Goal: Task Accomplishment & Management: Use online tool/utility

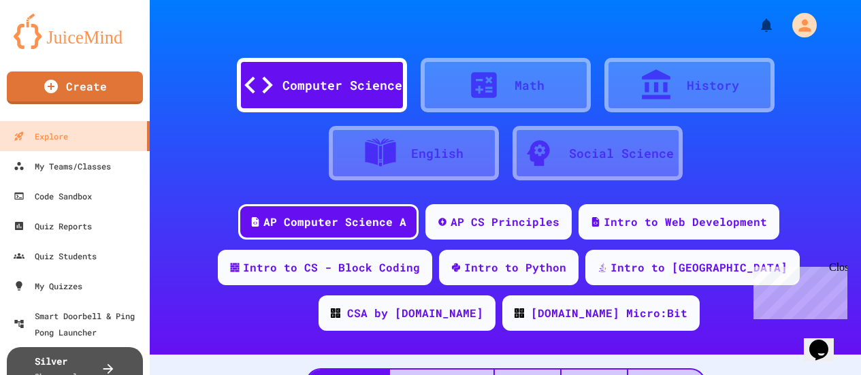
scroll to position [68, 0]
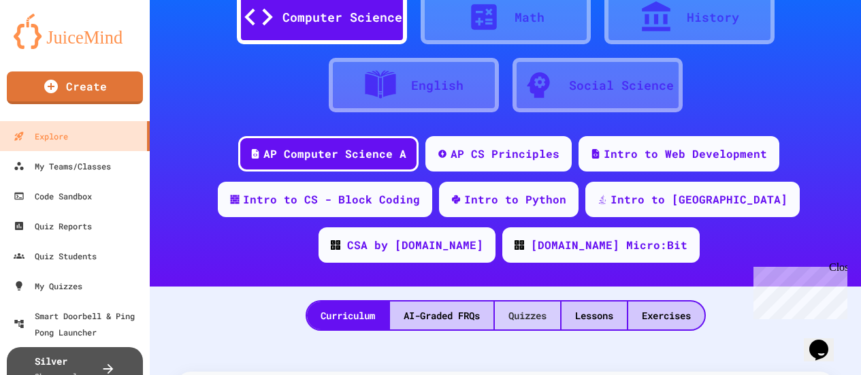
click at [538, 317] on div "Quizzes" at bounding box center [527, 315] width 65 height 28
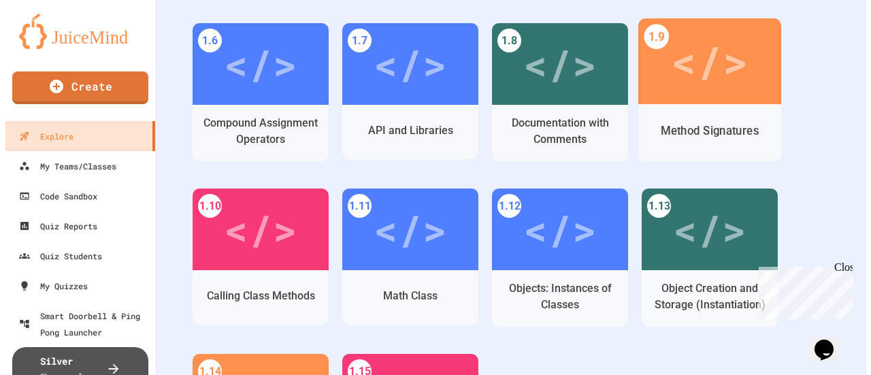
scroll to position [544, 0]
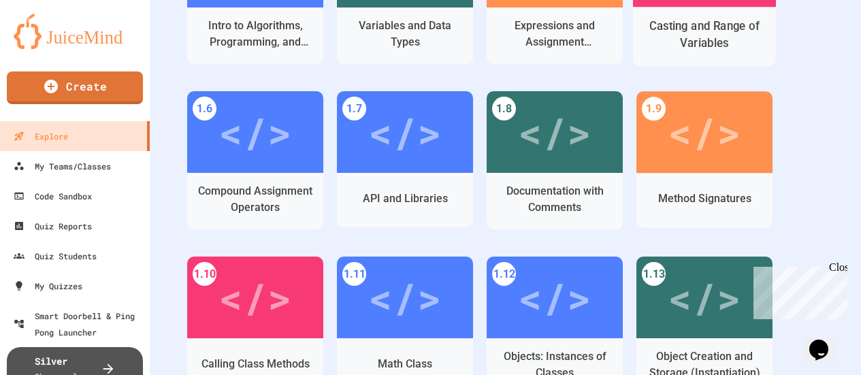
click at [695, 44] on div "Casting and Range of Variables" at bounding box center [705, 35] width 122 height 34
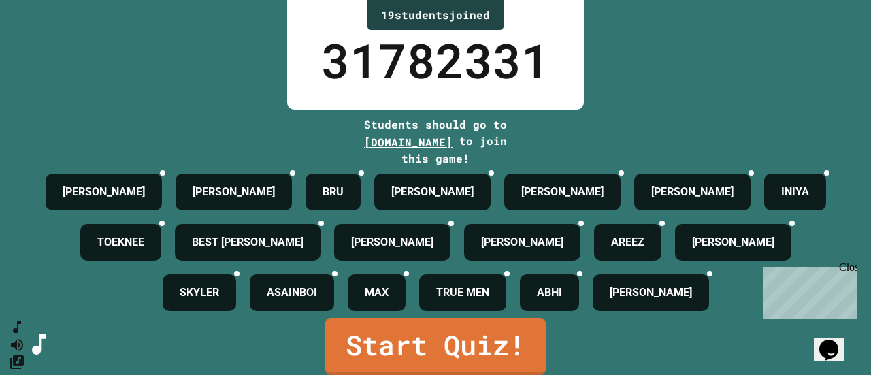
scroll to position [150, 0]
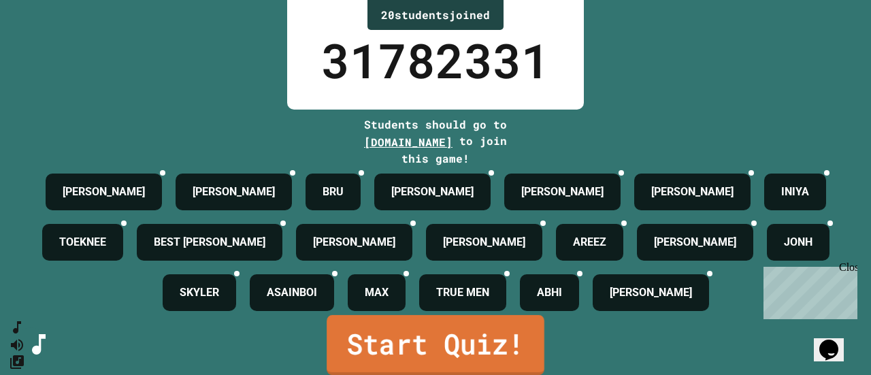
click at [424, 331] on link "Start Quiz!" at bounding box center [436, 345] width 218 height 60
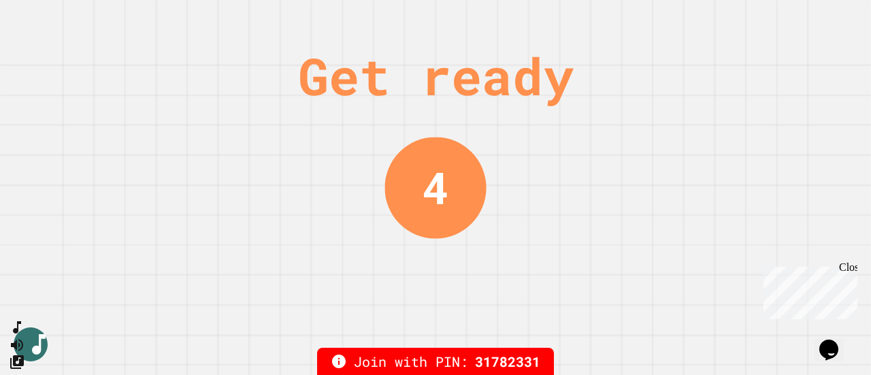
scroll to position [0, 0]
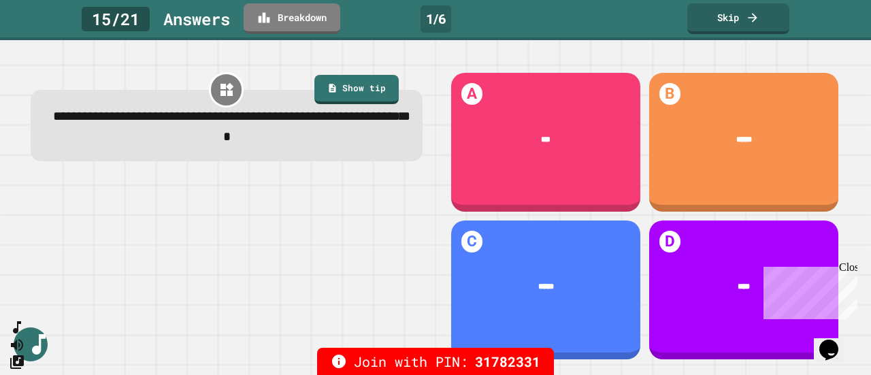
click at [851, 267] on div "Close" at bounding box center [847, 269] width 17 height 17
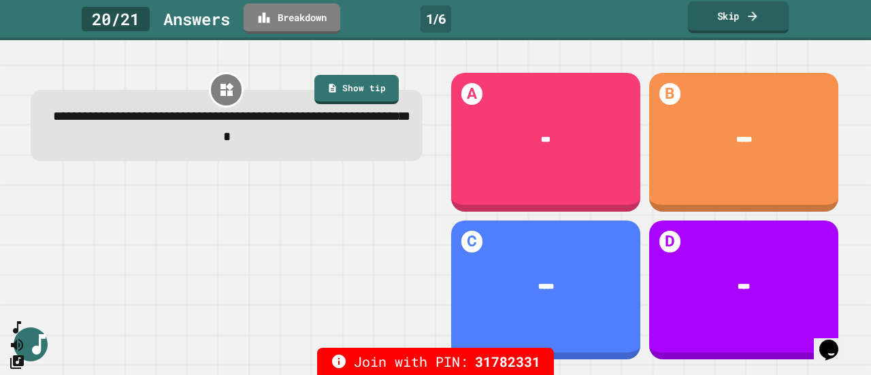
click at [736, 14] on link "Skip" at bounding box center [738, 17] width 101 height 32
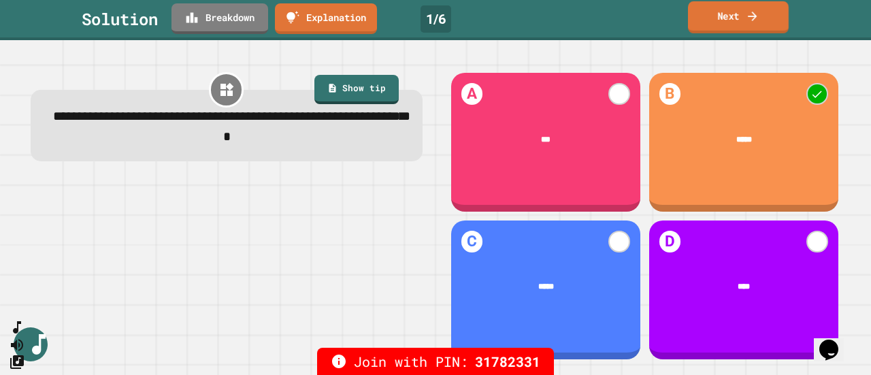
click at [710, 25] on link "Next" at bounding box center [738, 17] width 101 height 32
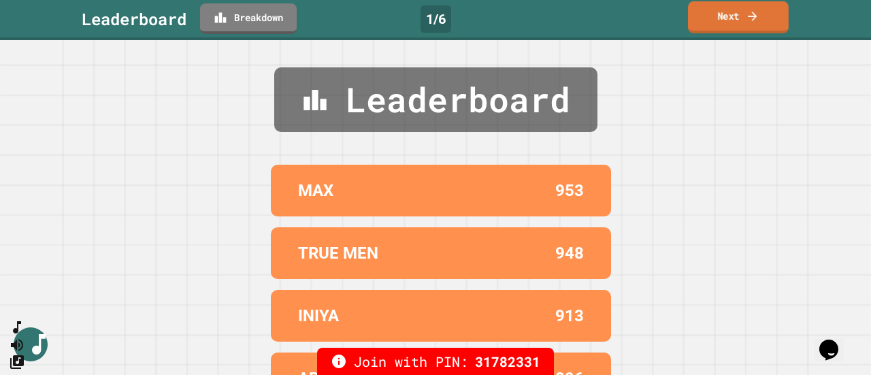
click at [710, 25] on link "Next" at bounding box center [738, 17] width 101 height 32
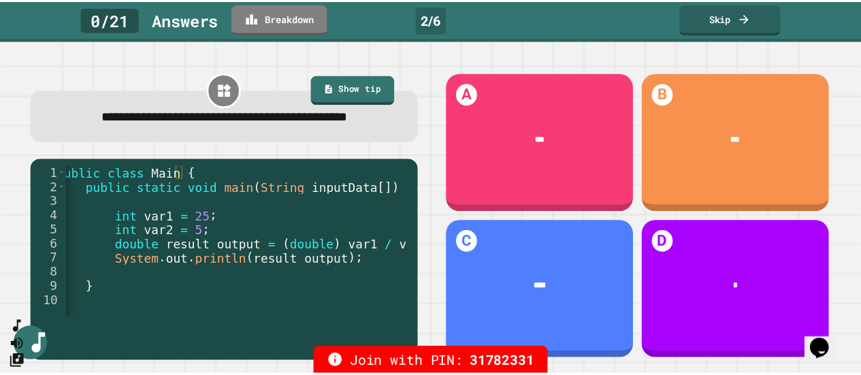
scroll to position [0, 17]
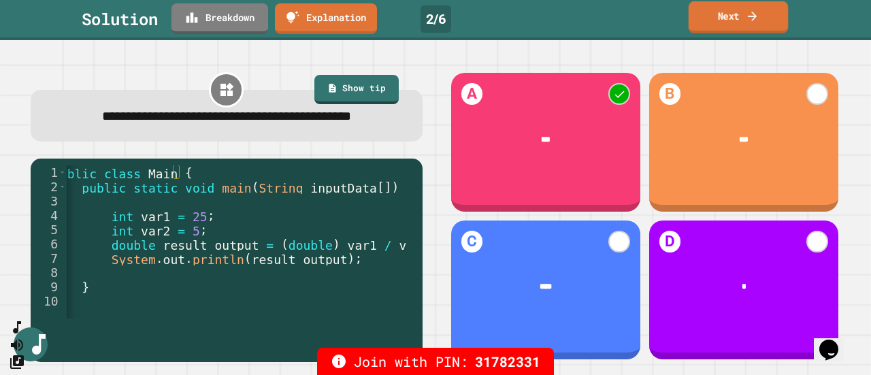
click at [747, 16] on icon at bounding box center [753, 16] width 14 height 14
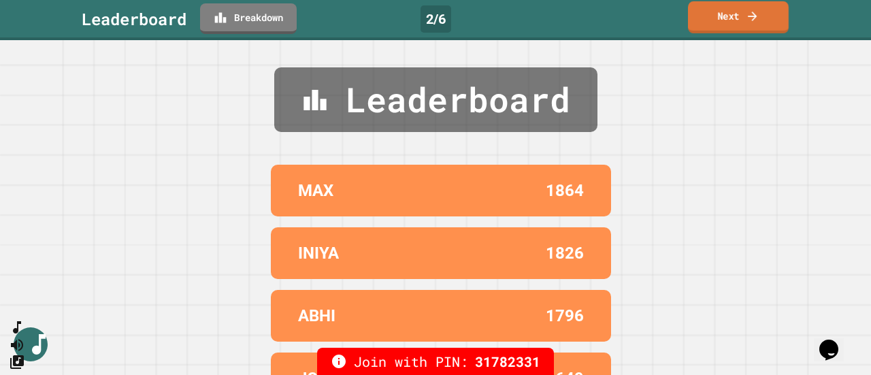
click at [747, 16] on icon at bounding box center [753, 16] width 14 height 14
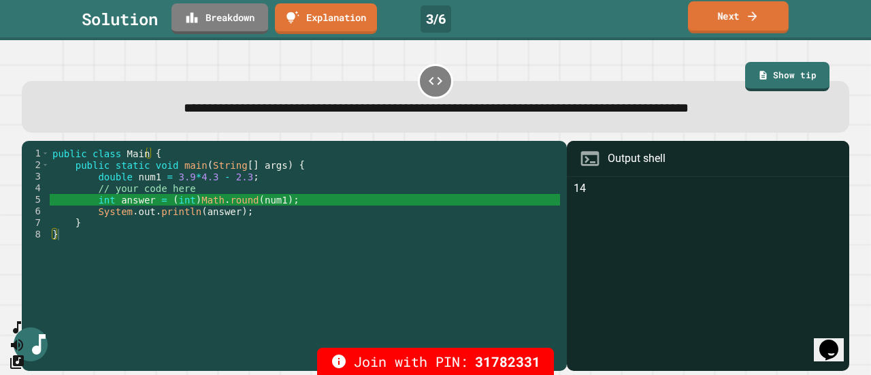
click at [745, 21] on link "Next" at bounding box center [738, 17] width 101 height 32
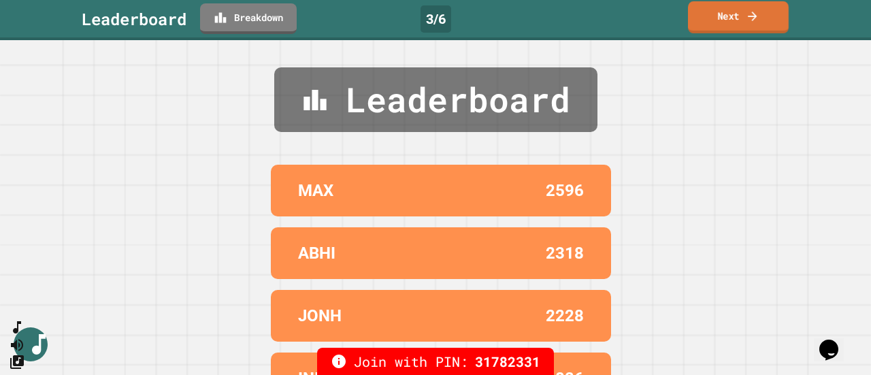
click at [745, 21] on link "Next" at bounding box center [738, 17] width 101 height 32
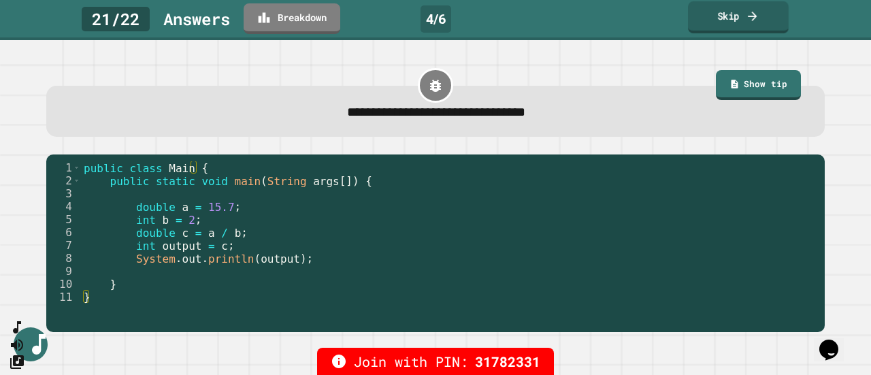
click at [745, 21] on link "Skip" at bounding box center [738, 17] width 101 height 32
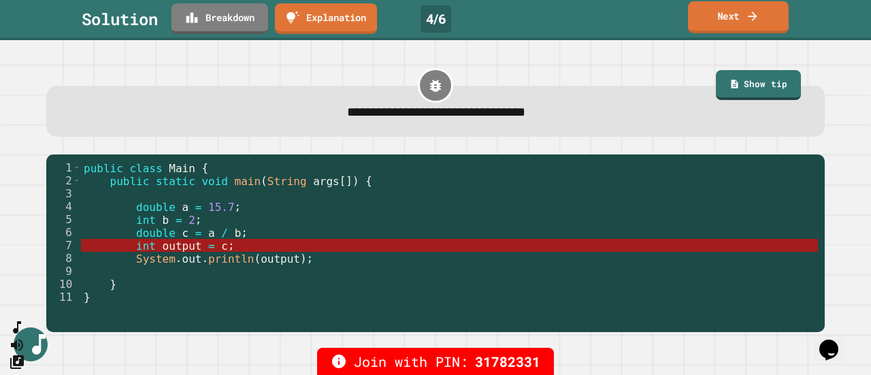
click at [745, 21] on link "Next" at bounding box center [738, 17] width 101 height 32
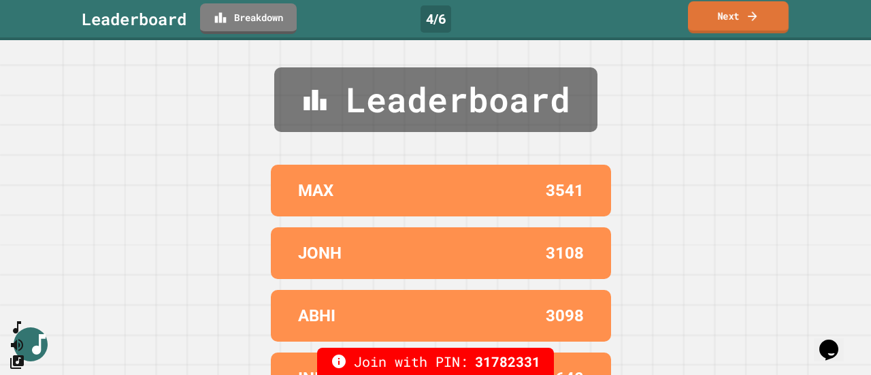
click at [745, 21] on link "Next" at bounding box center [738, 17] width 101 height 32
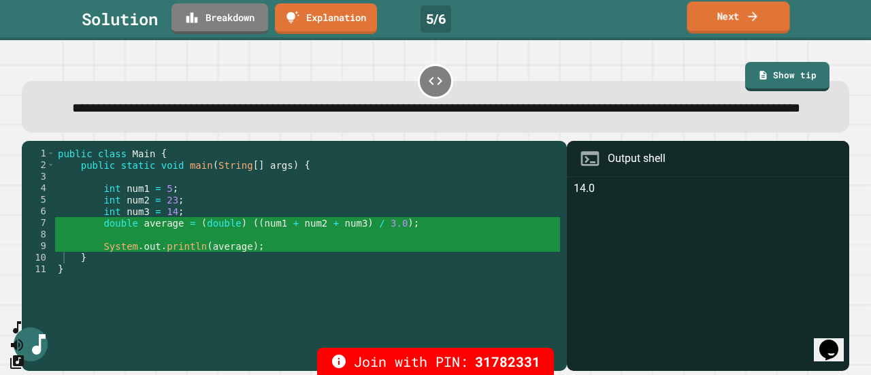
click at [721, 16] on link "Next" at bounding box center [738, 17] width 103 height 32
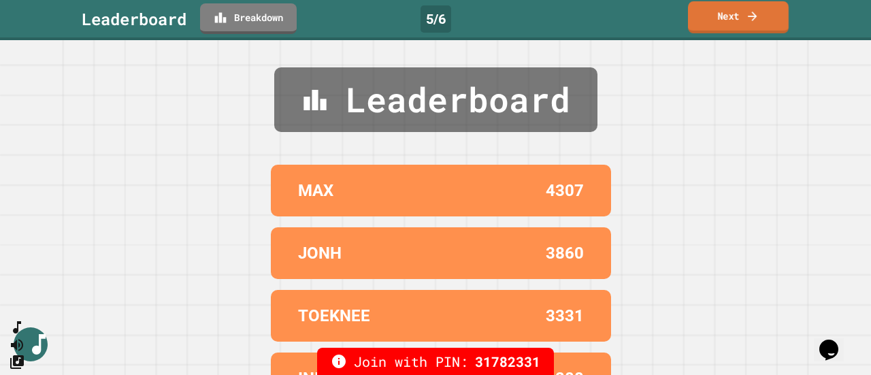
click at [721, 16] on link "Next" at bounding box center [738, 17] width 101 height 32
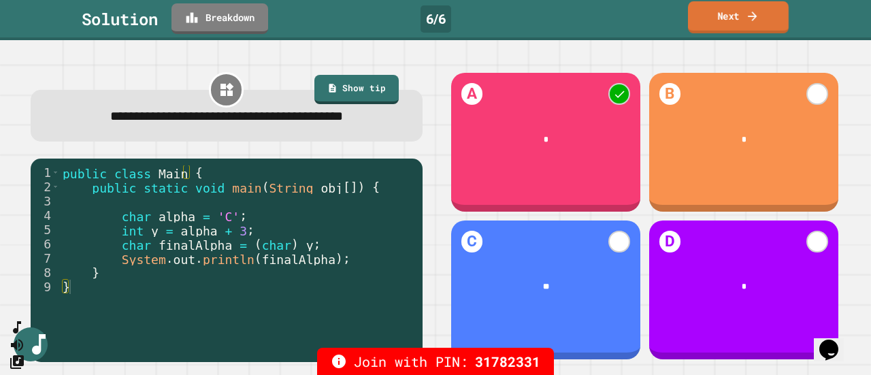
click at [721, 16] on link "Next" at bounding box center [738, 17] width 101 height 32
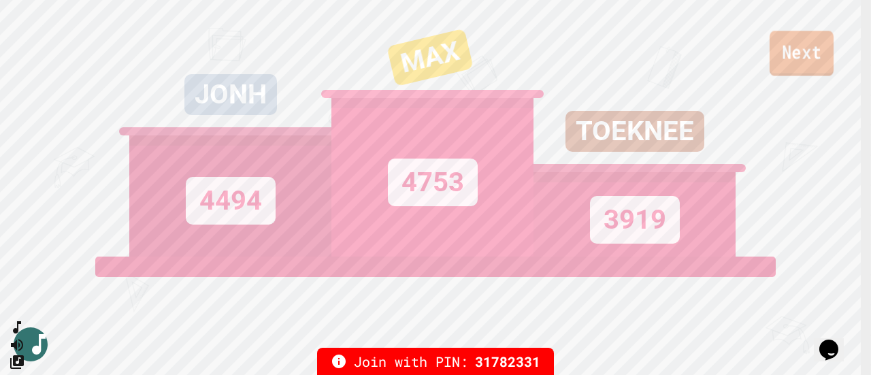
click at [806, 48] on link "Next" at bounding box center [802, 53] width 64 height 45
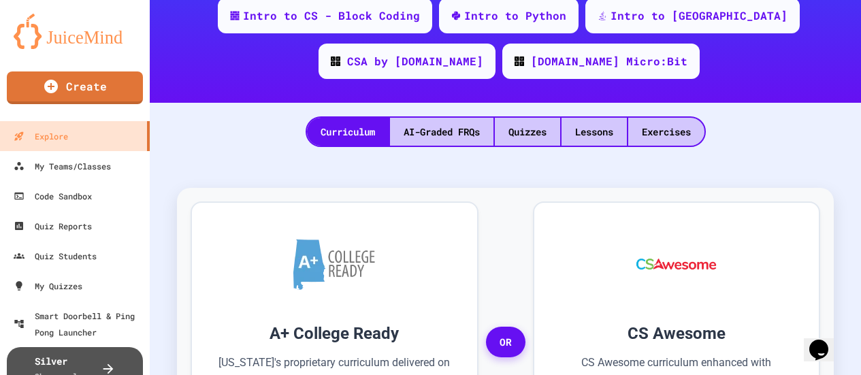
scroll to position [48, 0]
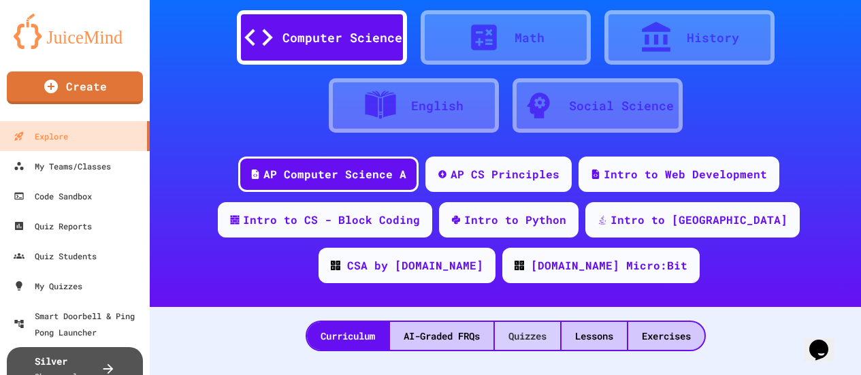
click at [514, 339] on div "Quizzes" at bounding box center [527, 336] width 65 height 28
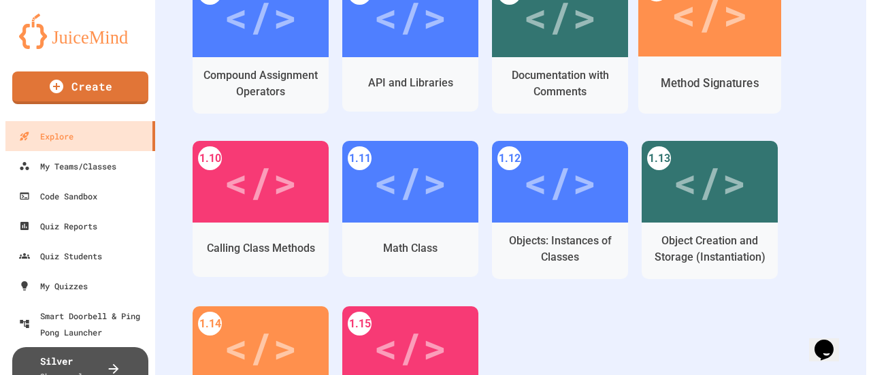
scroll to position [592, 0]
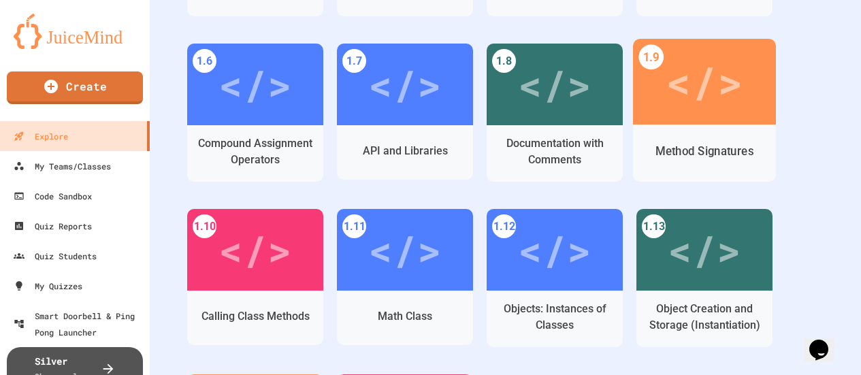
click at [715, 129] on div "Method Signatures" at bounding box center [704, 153] width 143 height 57
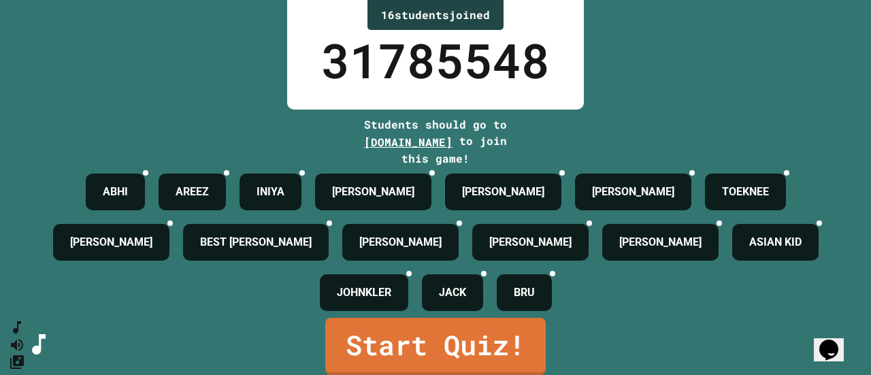
scroll to position [88, 0]
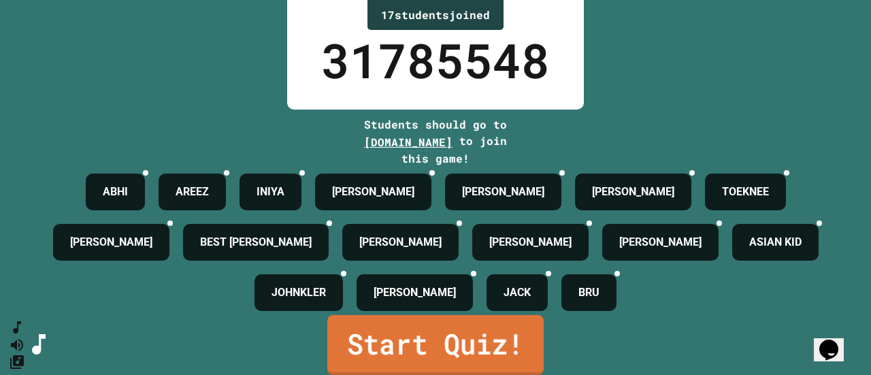
click at [493, 341] on link "Start Quiz!" at bounding box center [435, 345] width 216 height 60
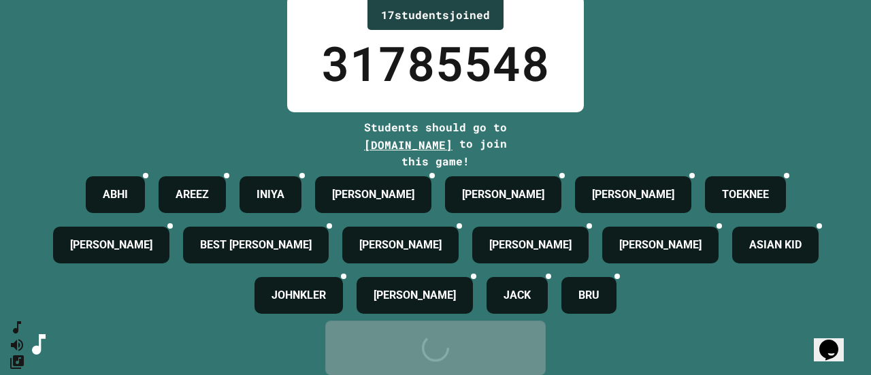
scroll to position [0, 0]
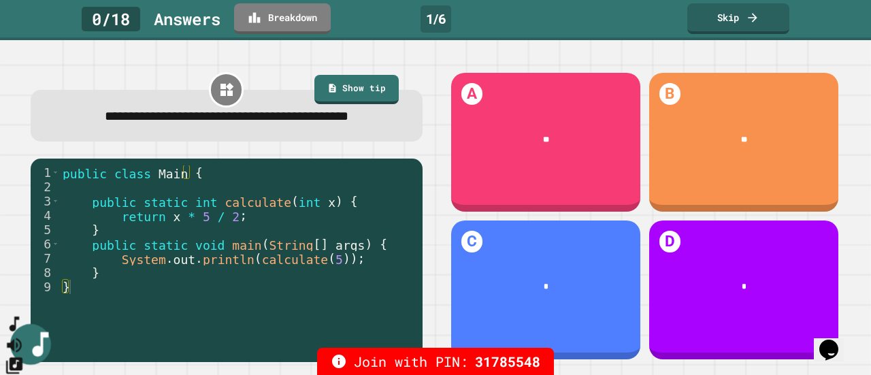
click at [18, 334] on button "SpeedDial basic example" at bounding box center [15, 324] width 20 height 20
click at [24, 334] on icon "SpeedDial basic example" at bounding box center [15, 324] width 20 height 20
click at [22, 357] on icon "Change Music" at bounding box center [14, 365] width 16 height 16
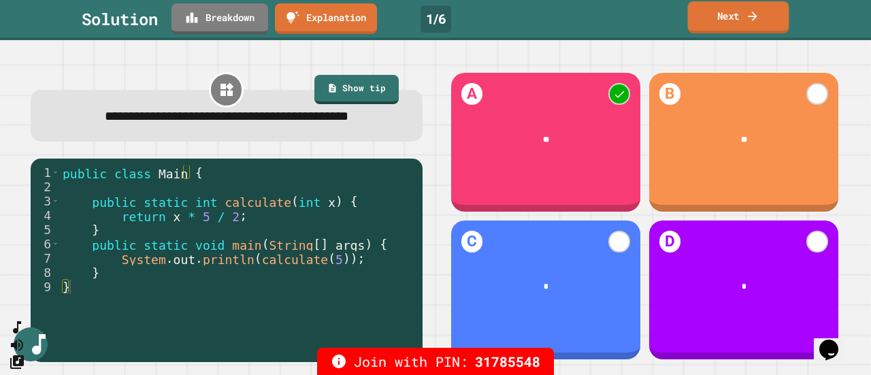
click at [725, 12] on link "Next" at bounding box center [738, 17] width 101 height 32
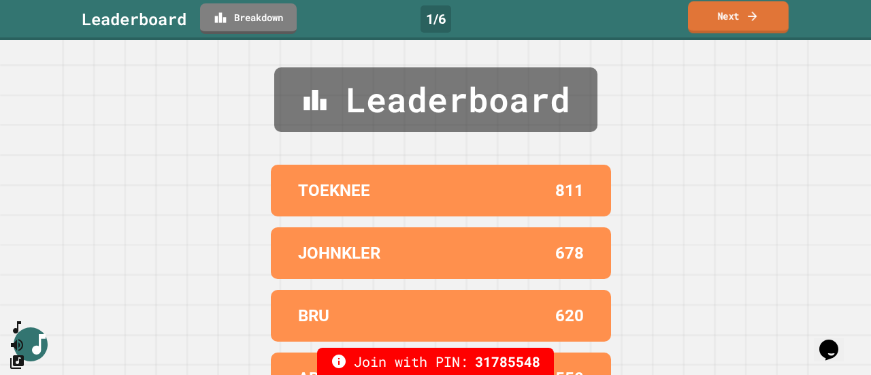
click at [723, 17] on link "Next" at bounding box center [738, 17] width 101 height 32
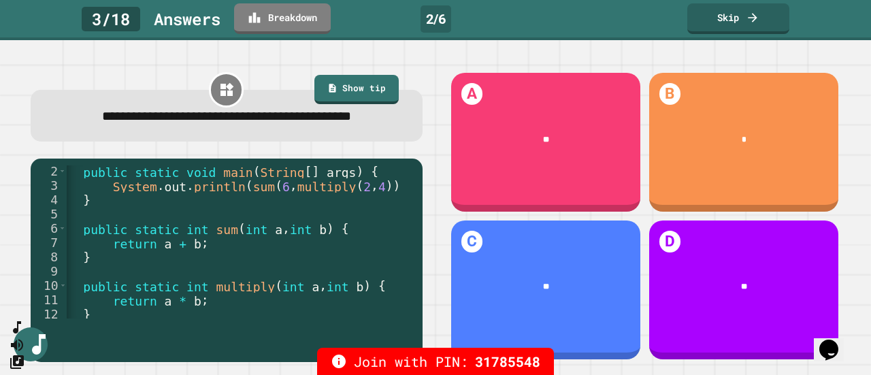
scroll to position [0, 20]
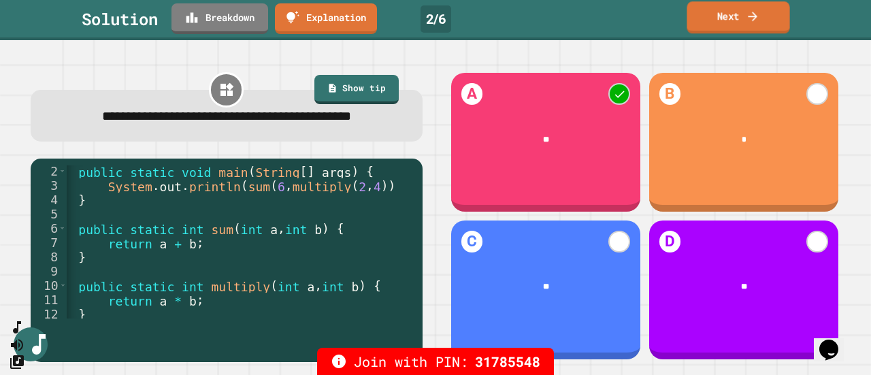
click at [764, 20] on link "Next" at bounding box center [738, 17] width 103 height 32
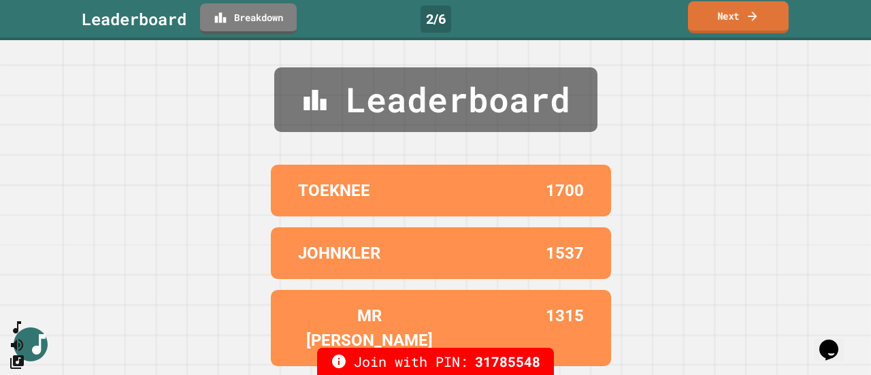
click at [764, 20] on link "Next" at bounding box center [738, 17] width 101 height 32
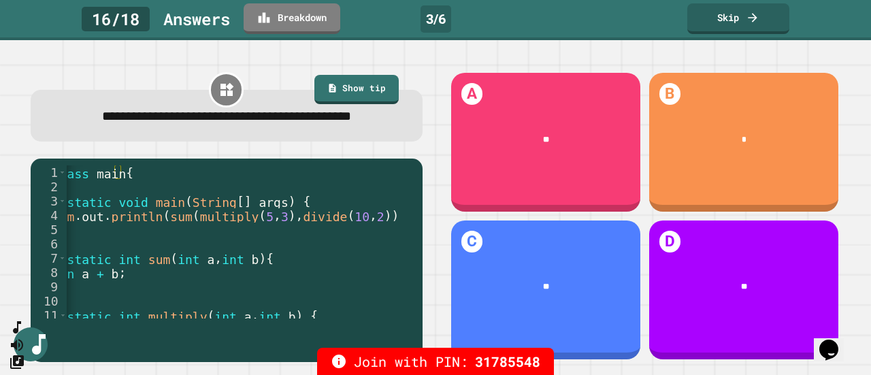
scroll to position [0, 74]
click at [736, 20] on link "Skip" at bounding box center [738, 17] width 101 height 32
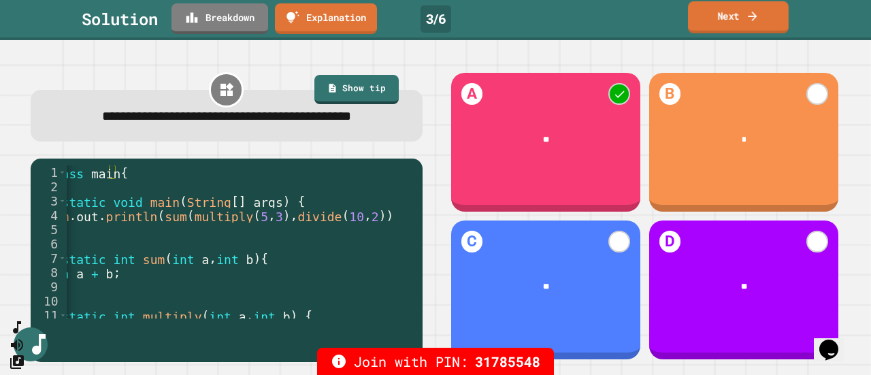
click at [736, 20] on link "Next" at bounding box center [738, 17] width 101 height 32
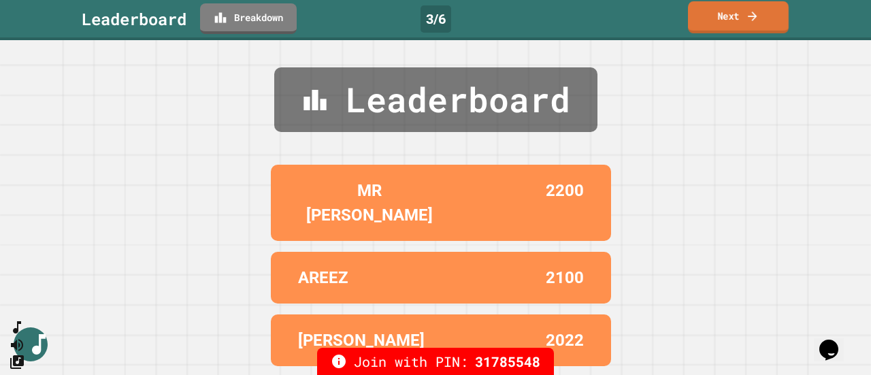
click at [736, 20] on link "Next" at bounding box center [738, 17] width 101 height 32
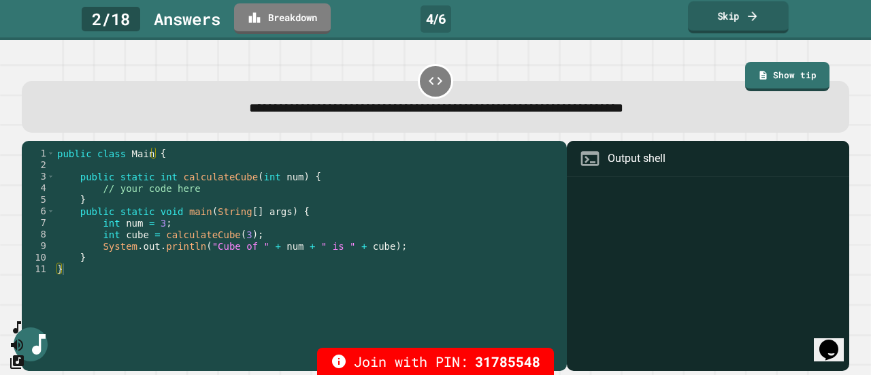
click at [759, 22] on link "Skip" at bounding box center [738, 17] width 101 height 32
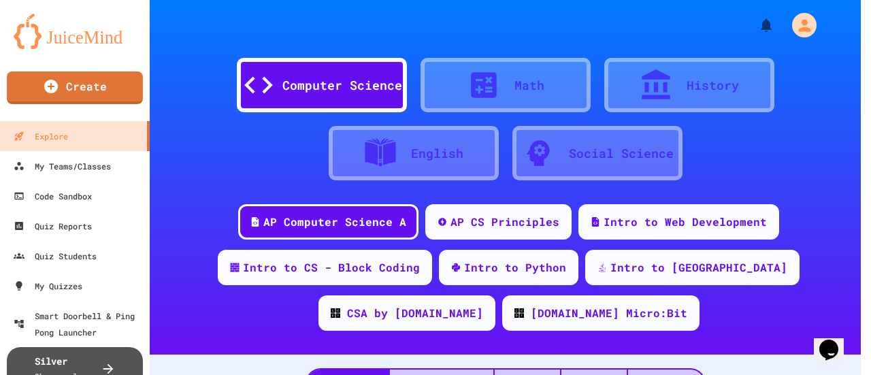
scroll to position [123, 0]
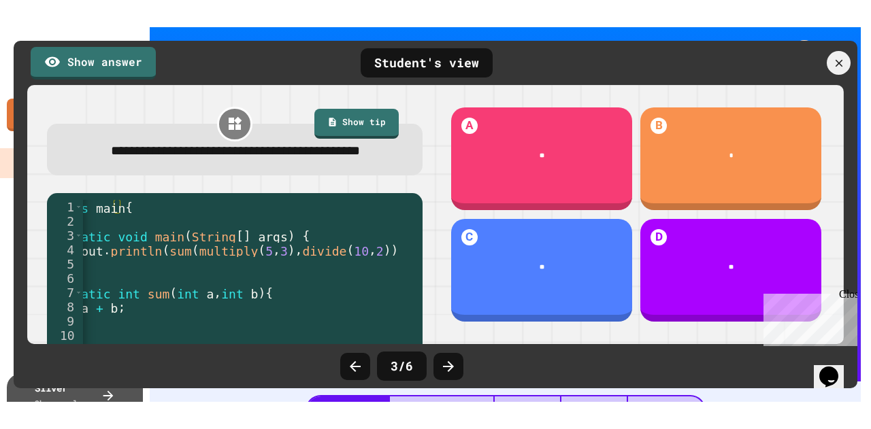
scroll to position [0, 86]
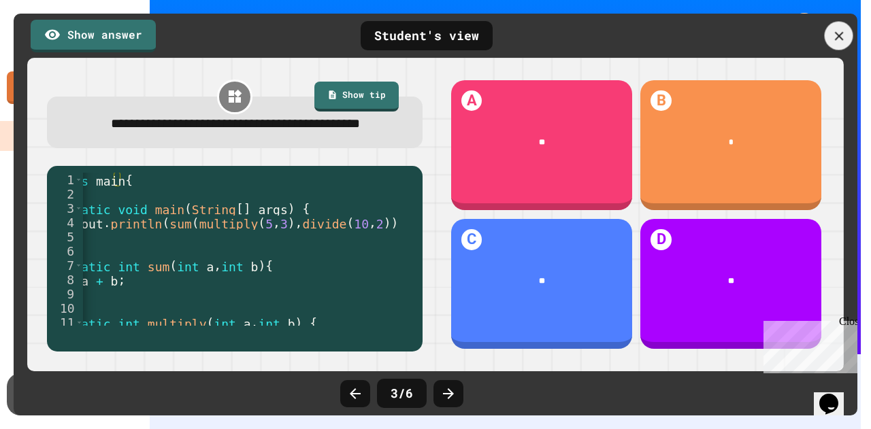
click at [836, 35] on icon at bounding box center [839, 36] width 15 height 15
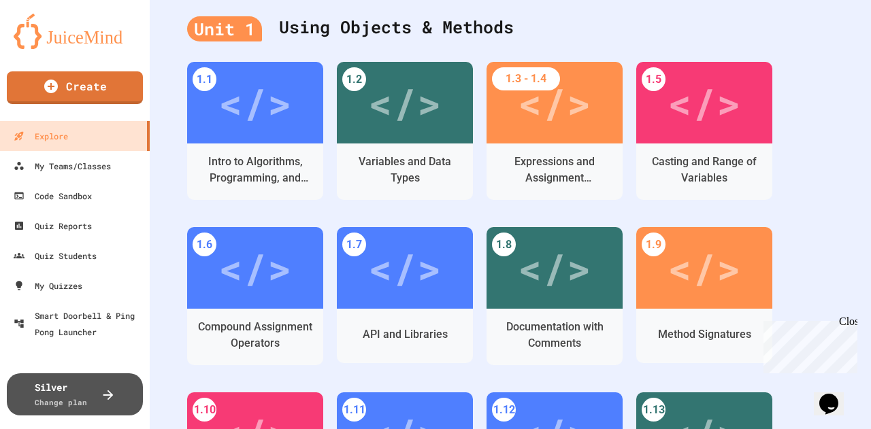
scroll to position [544, 0]
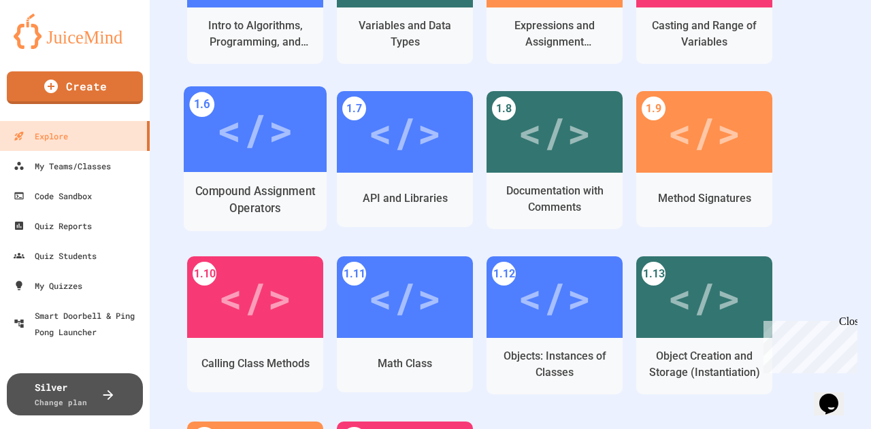
click at [241, 129] on div "</>" at bounding box center [254, 129] width 77 height 64
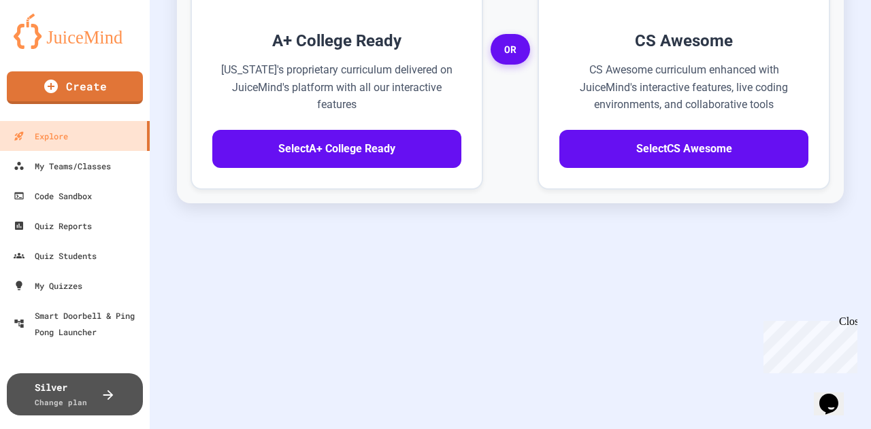
scroll to position [87, 0]
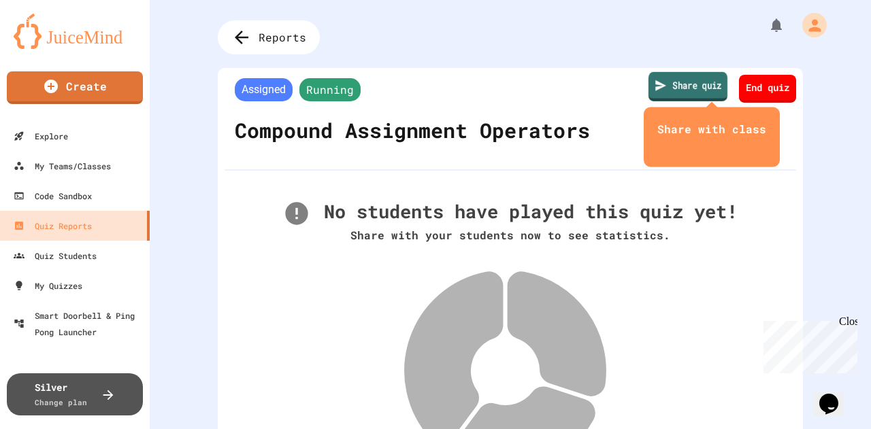
click at [678, 93] on link "Share quiz" at bounding box center [688, 86] width 79 height 29
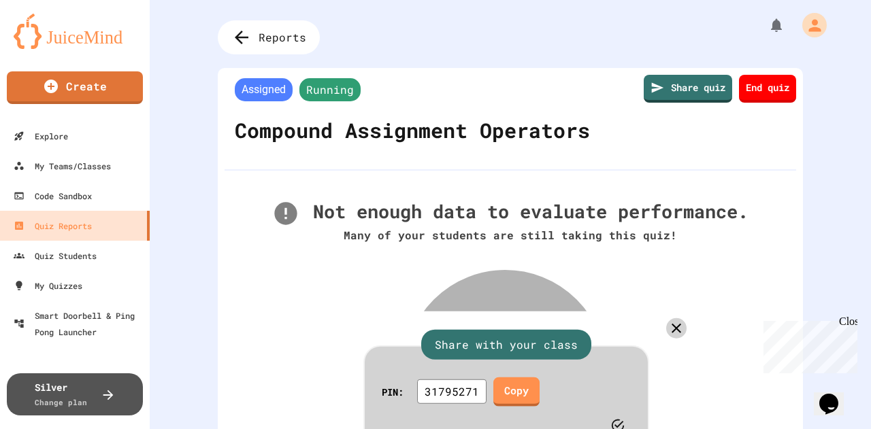
drag, startPoint x: 416, startPoint y: 62, endPoint x: 514, endPoint y: 61, distance: 98.0
click at [416, 374] on div at bounding box center [435, 429] width 871 height 0
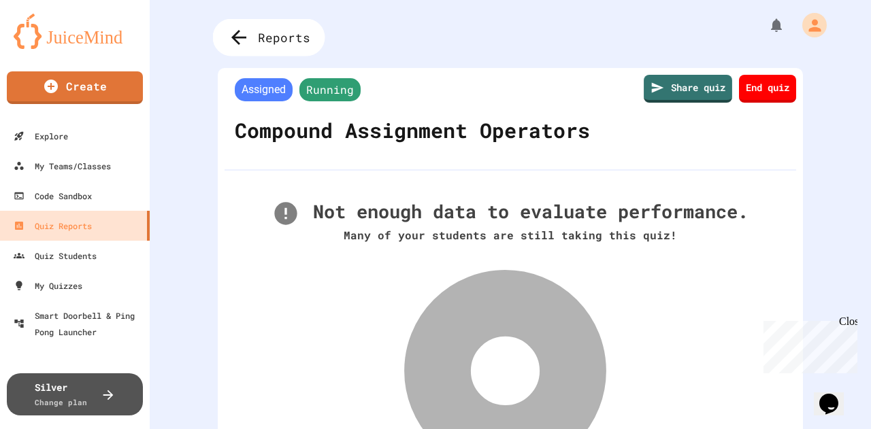
click at [269, 45] on span "Reports" at bounding box center [284, 38] width 52 height 18
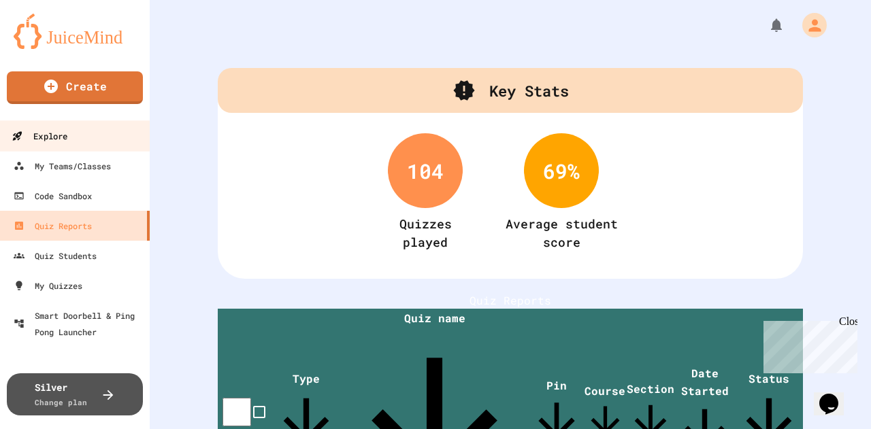
click at [62, 142] on div "Explore" at bounding box center [40, 136] width 56 height 17
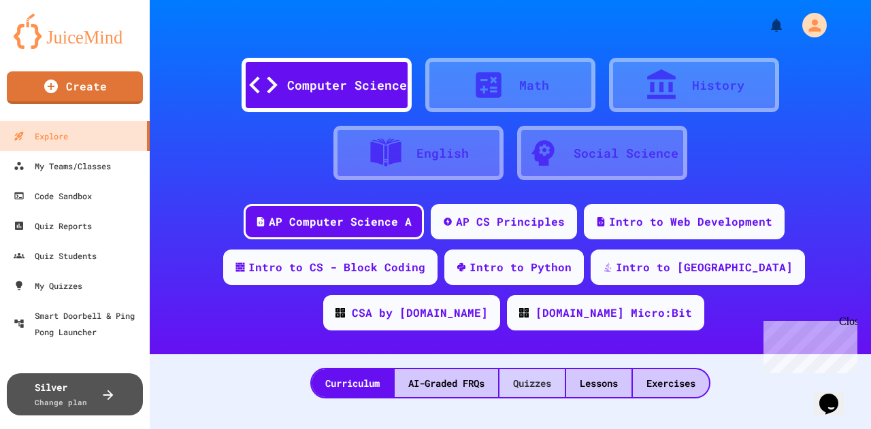
click at [517, 374] on div "Quizzes" at bounding box center [531, 384] width 65 height 28
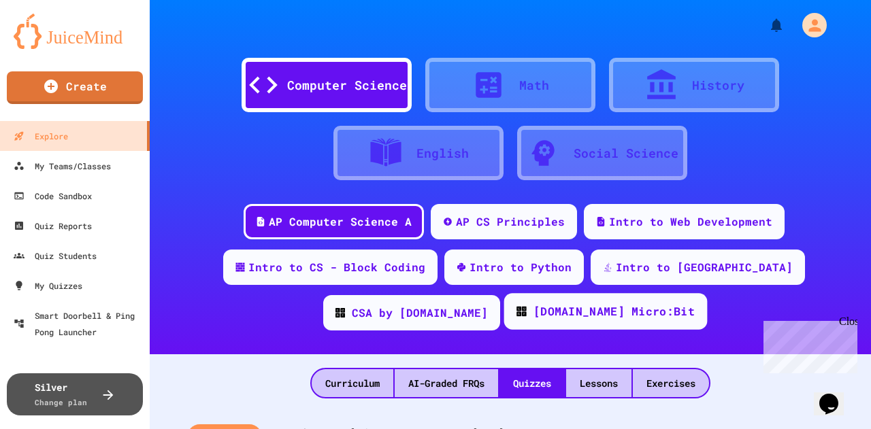
scroll to position [408, 0]
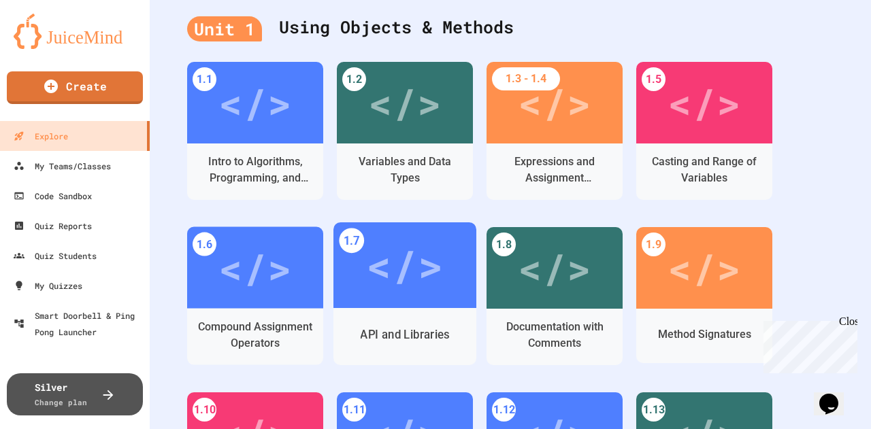
click at [447, 278] on div "</>" at bounding box center [404, 266] width 143 height 86
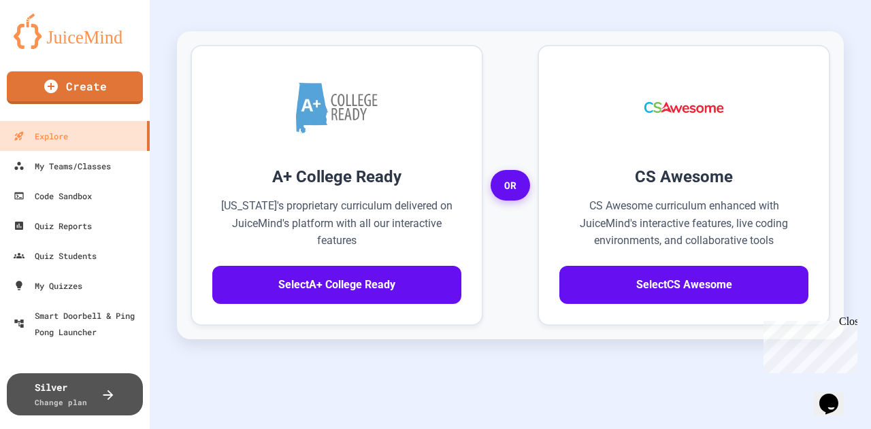
scroll to position [87, 0]
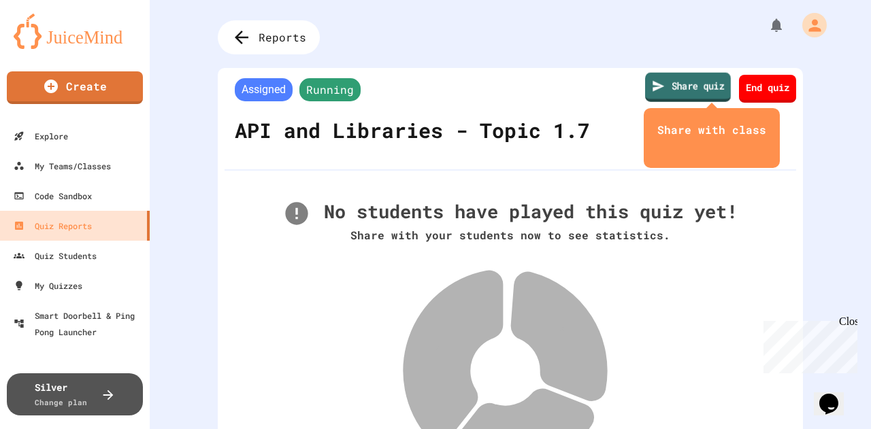
click at [674, 92] on link "Share quiz" at bounding box center [688, 87] width 86 height 29
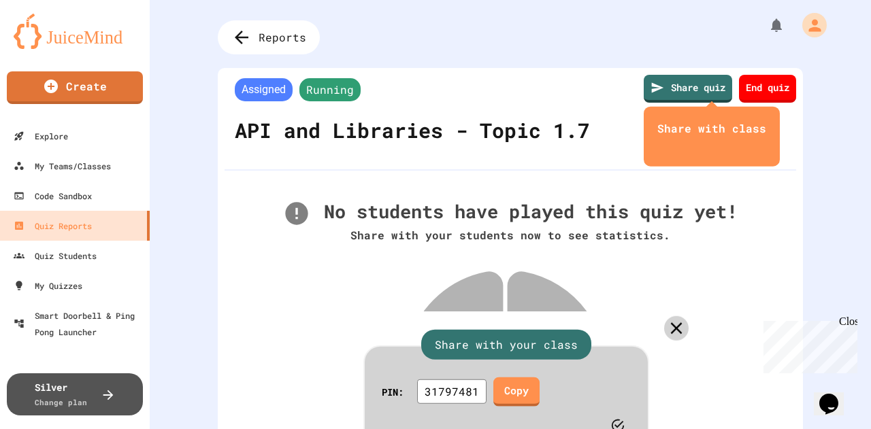
click at [671, 323] on icon at bounding box center [677, 329] width 12 height 12
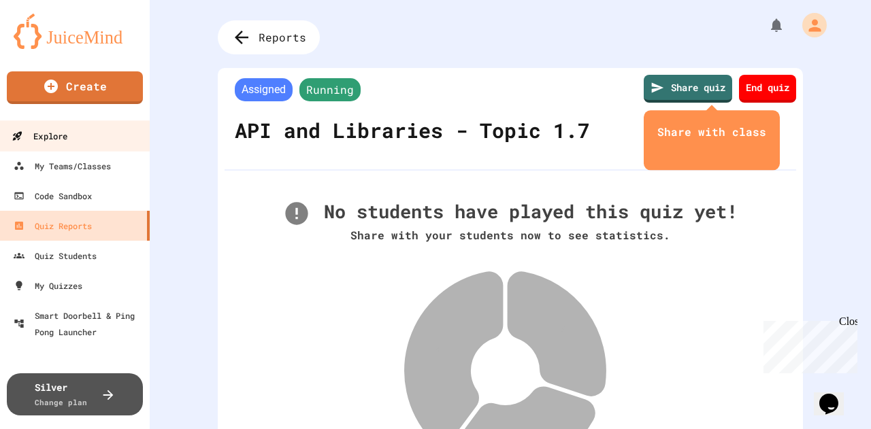
click at [110, 135] on link "Explore" at bounding box center [75, 135] width 154 height 31
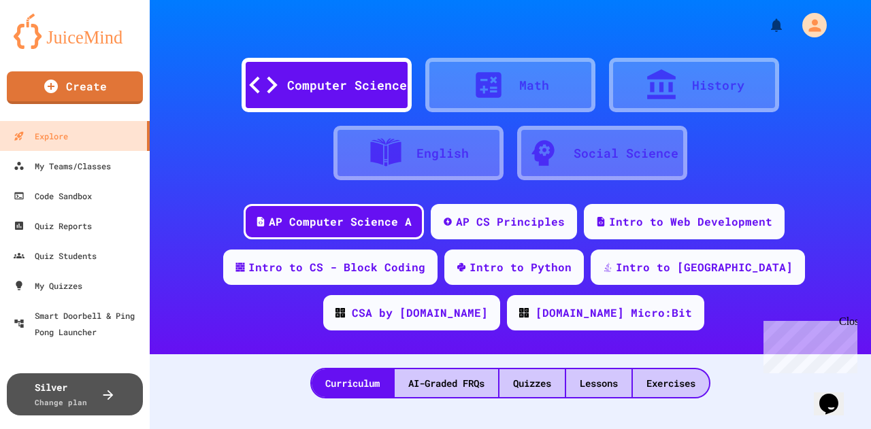
click at [514, 374] on div "Curriculum AI-Graded FRQs Quizzes Lessons Exercises" at bounding box center [510, 383] width 400 height 31
click at [517, 374] on div "Quizzes" at bounding box center [531, 384] width 65 height 28
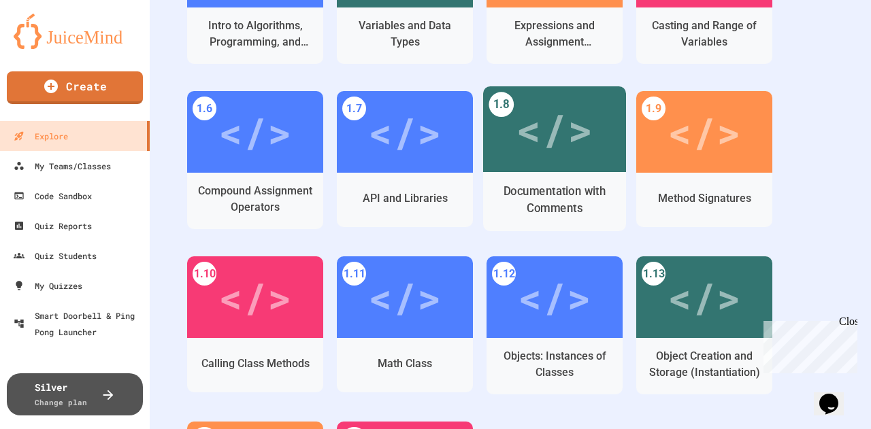
scroll to position [476, 0]
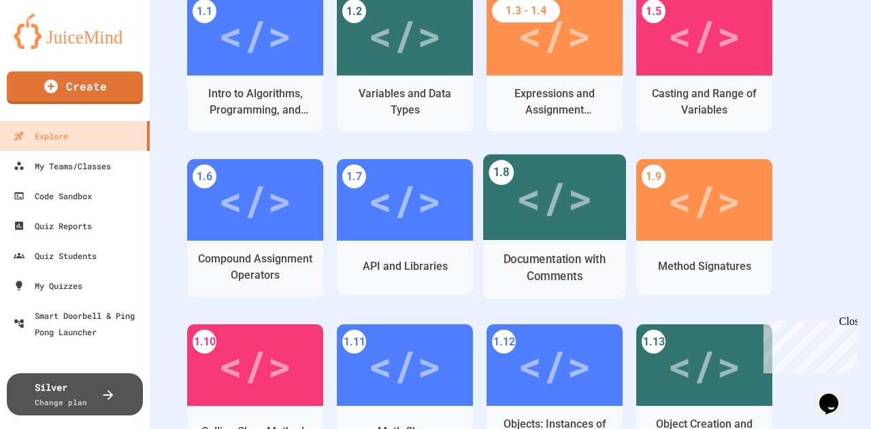
click at [577, 195] on div "</>" at bounding box center [554, 197] width 77 height 64
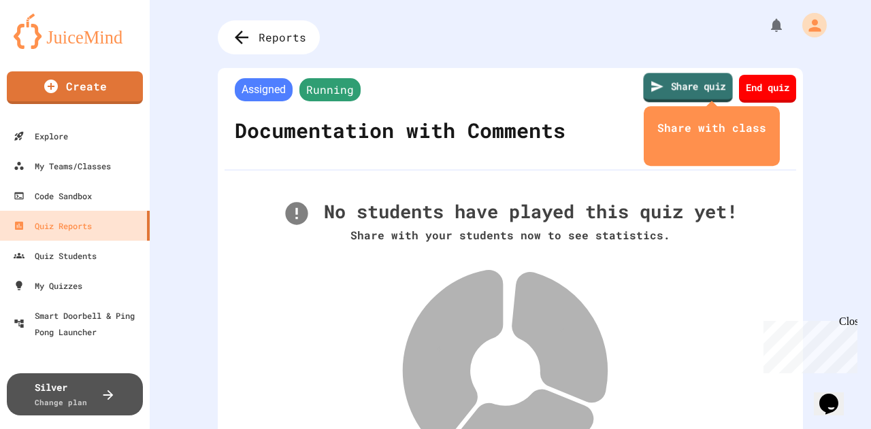
click at [664, 89] on link "Share quiz" at bounding box center [687, 87] width 89 height 29
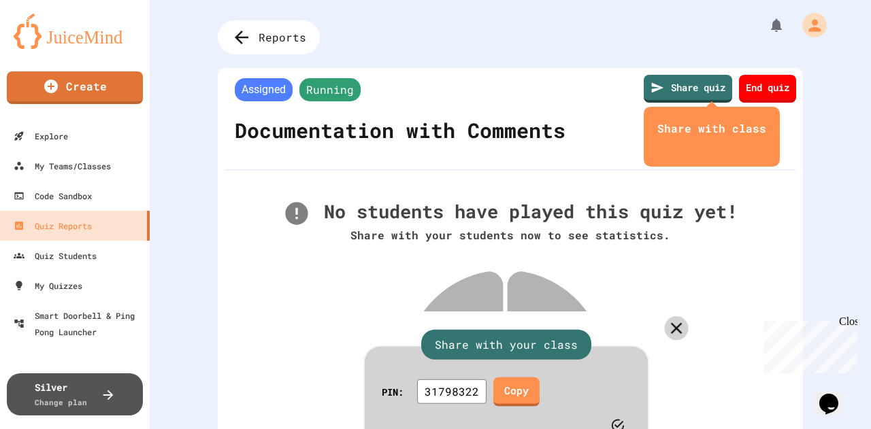
click at [667, 319] on icon at bounding box center [676, 328] width 19 height 19
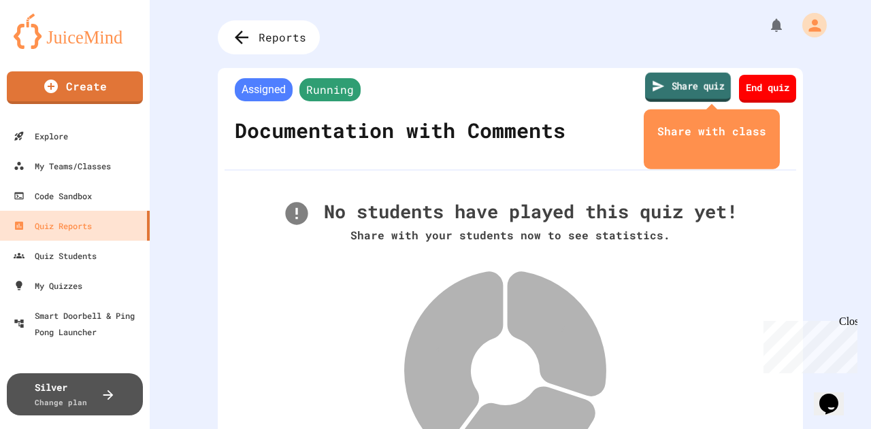
click at [652, 92] on icon at bounding box center [658, 86] width 13 height 14
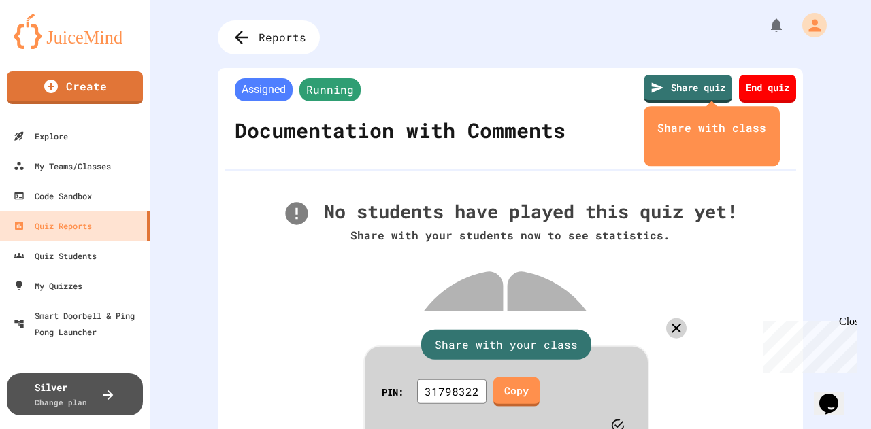
scroll to position [0, 220]
